Goal: Task Accomplishment & Management: Manage account settings

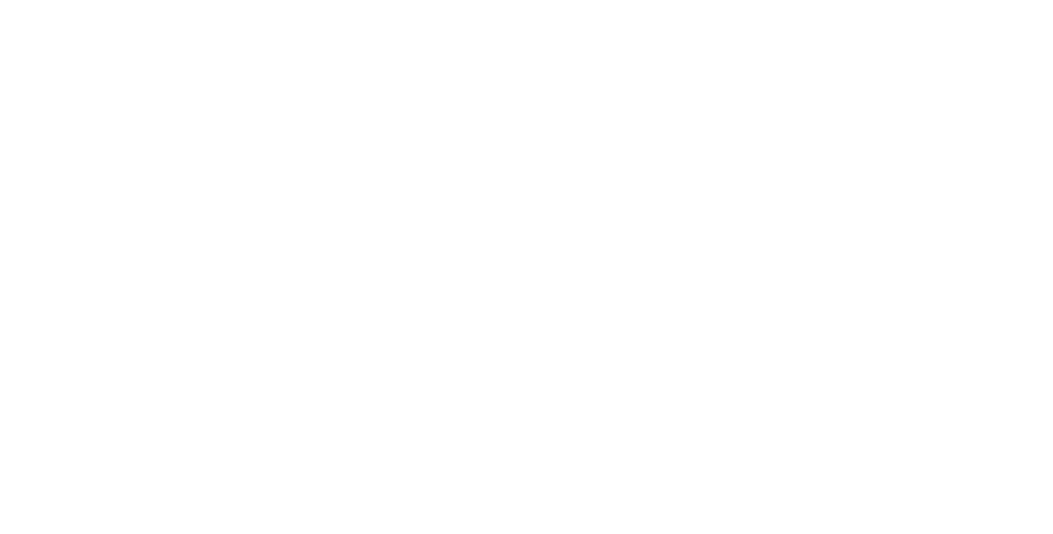
select select "MY"
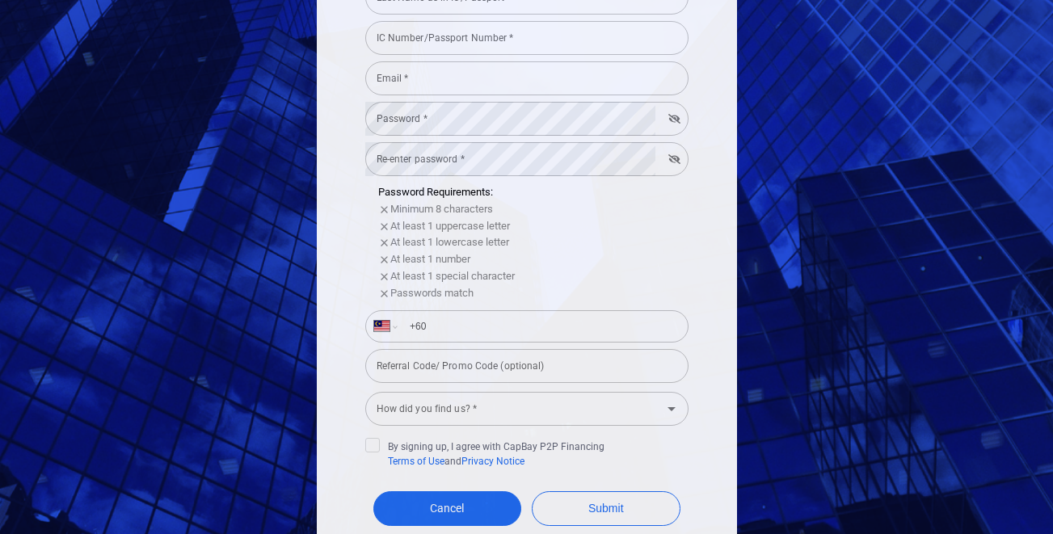
scroll to position [221, 0]
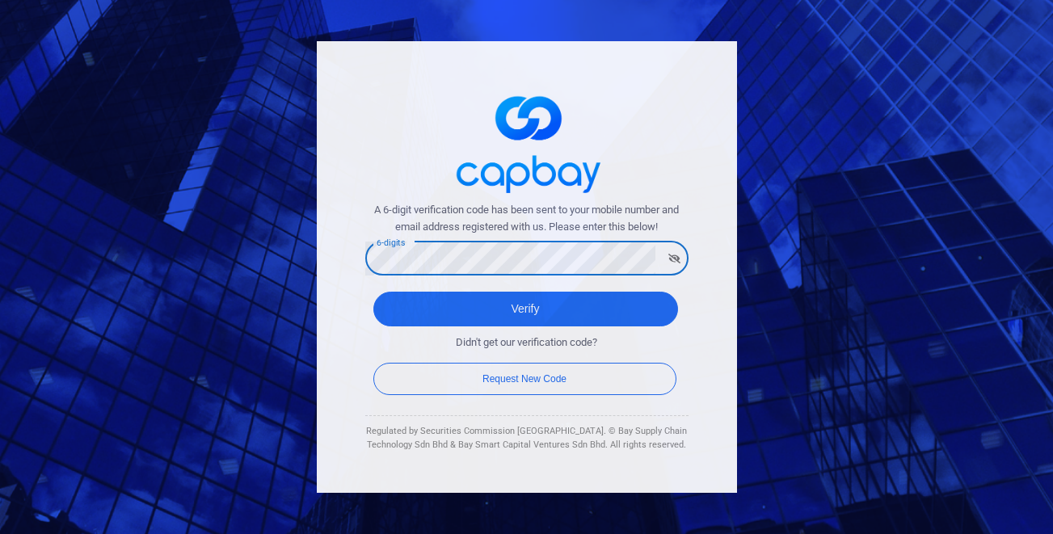
click at [671, 256] on button "button" at bounding box center [674, 258] width 25 height 23
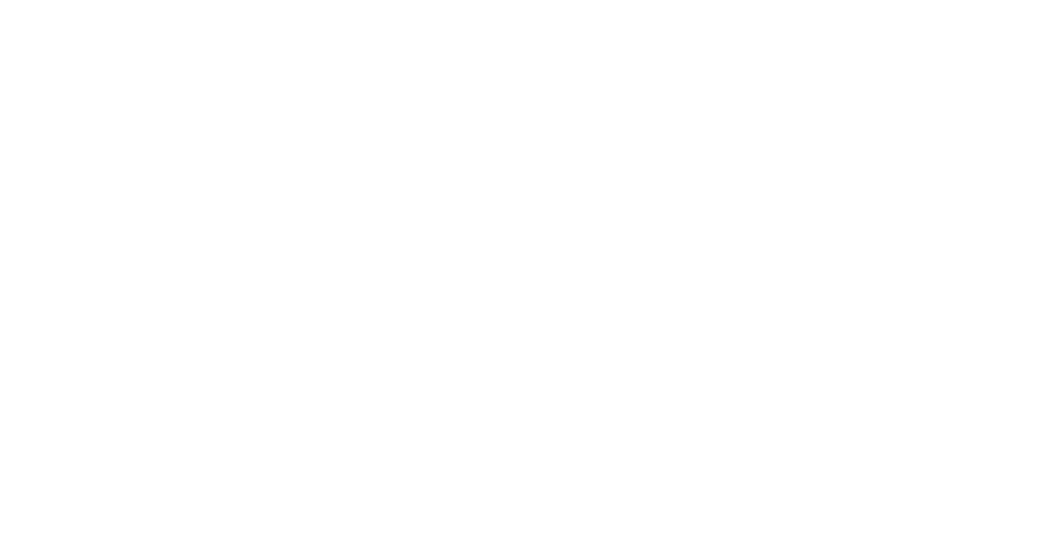
select select "MY"
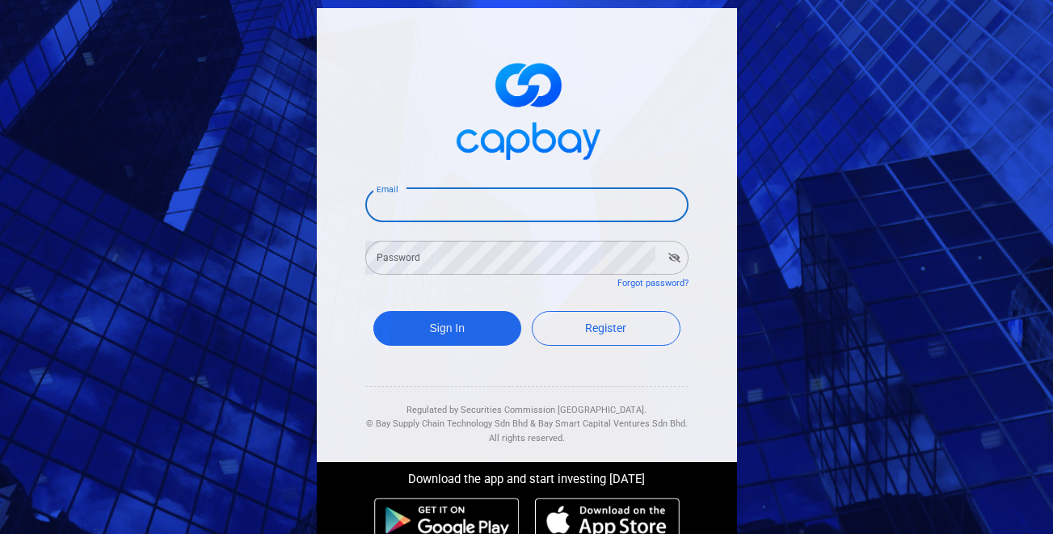
type input "celeneteykx@gmail.com"
click at [440, 327] on button "Sign In" at bounding box center [447, 328] width 149 height 35
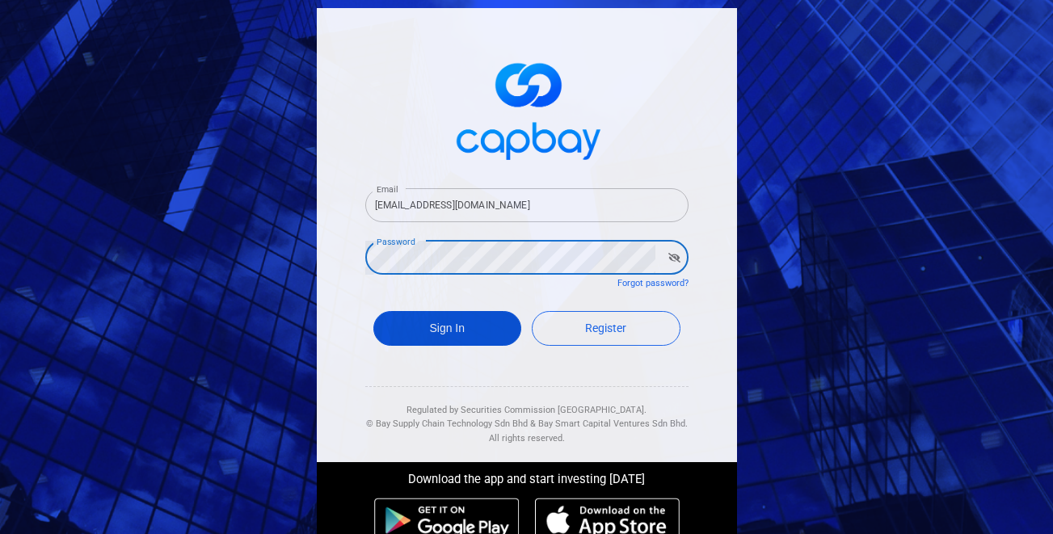
click at [478, 326] on button "Sign In" at bounding box center [447, 328] width 149 height 35
